Goal: Book appointment/travel/reservation

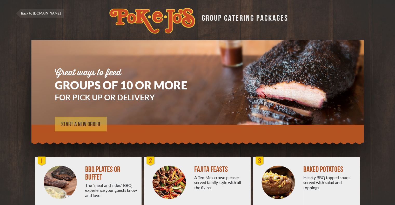
click at [75, 122] on span "START A NEW ORDER" at bounding box center [80, 124] width 39 height 6
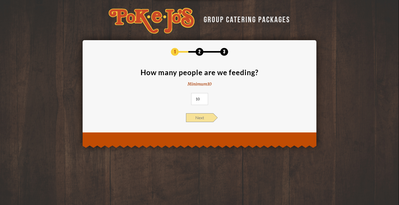
click at [204, 120] on span "Next" at bounding box center [199, 117] width 27 height 9
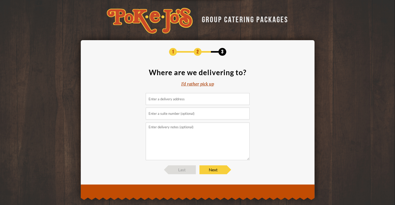
click at [204, 87] on div "I'd rather pick up" at bounding box center [197, 84] width 33 height 6
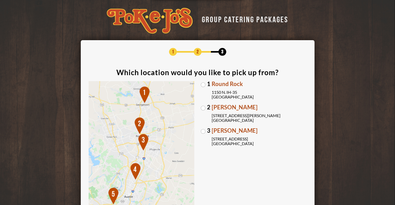
click at [229, 132] on span "Brodie Oaks" at bounding box center [259, 131] width 95 height 6
click at [0, 0] on input "3 Brodie Oaks 4109 S. Capitol of TX Hwy Austin, TX 78704" at bounding box center [0, 0] width 0 height 0
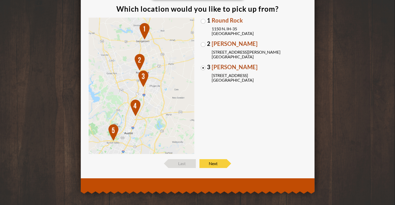
scroll to position [65, 0]
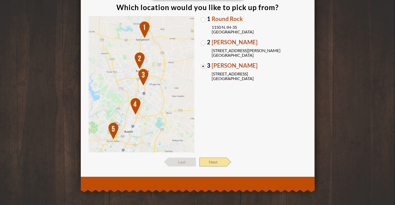
click at [219, 161] on span "Next" at bounding box center [212, 162] width 27 height 9
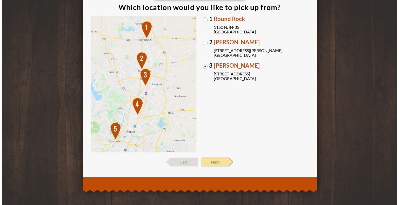
scroll to position [0, 0]
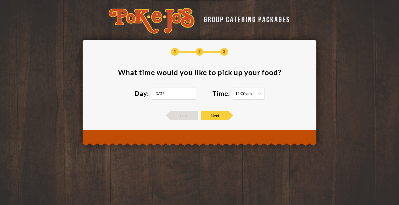
click at [174, 96] on input "09/26/2025" at bounding box center [174, 94] width 44 height 12
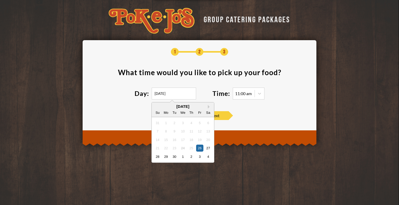
click at [193, 147] on div "25" at bounding box center [191, 148] width 7 height 7
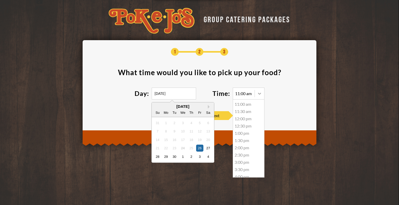
click at [264, 95] on div at bounding box center [259, 93] width 9 height 9
click at [240, 108] on div "2:30 pm" at bounding box center [248, 107] width 31 height 7
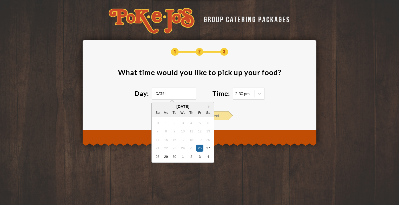
click at [225, 116] on span "Next" at bounding box center [214, 115] width 27 height 9
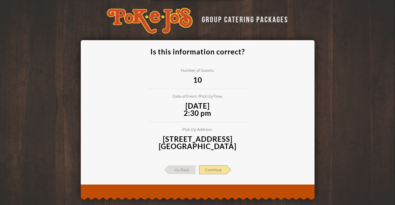
click at [214, 169] on span "Continue" at bounding box center [213, 170] width 28 height 9
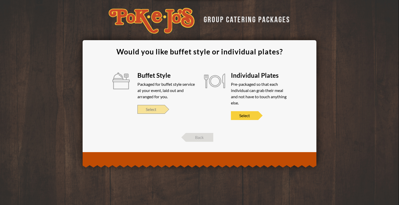
click at [152, 111] on span "Select" at bounding box center [150, 109] width 27 height 9
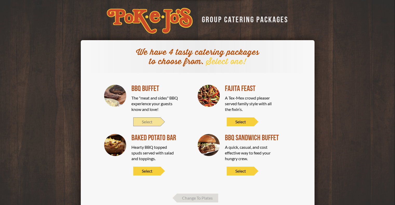
click at [150, 121] on span "Select" at bounding box center [146, 122] width 27 height 9
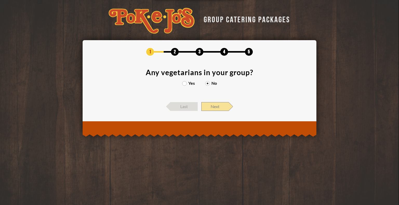
click at [211, 109] on span "Next" at bounding box center [214, 106] width 27 height 9
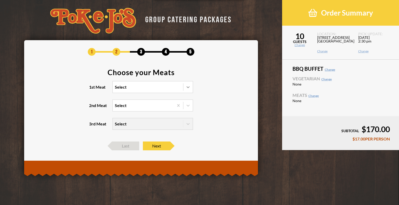
click at [189, 85] on icon at bounding box center [187, 87] width 5 height 5
click at [92, 90] on input "1st Meat Select" at bounding box center [92, 90] width 0 height 0
click at [77, 106] on section "Choose your Meats 1st Meat Select 2nd Meat Select 3rd Meat Select" at bounding box center [141, 103] width 218 height 68
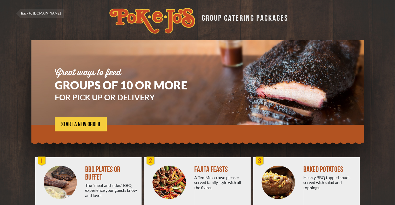
click at [199, 169] on div "FAJITA FEASTS" at bounding box center [220, 170] width 52 height 8
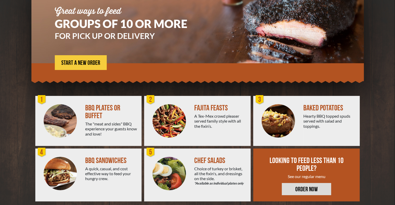
scroll to position [68, 0]
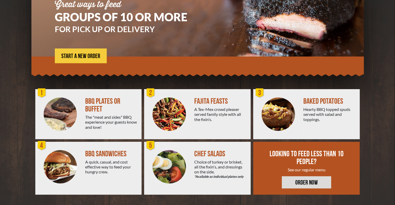
click at [374, 52] on section "Great ways to feed GROUPS OF 10 OR MORE FOR PICK UP OR DELIVERY START A NEW ORD…" at bounding box center [198, 27] width 366 height 110
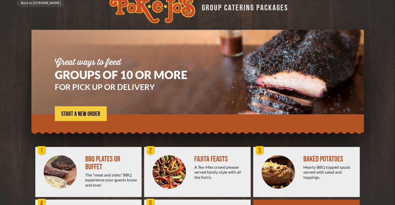
scroll to position [0, 0]
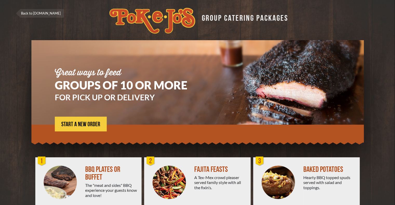
click at [28, 15] on link "Back to [DOMAIN_NAME]" at bounding box center [40, 13] width 48 height 9
